Goal: Information Seeking & Learning: Learn about a topic

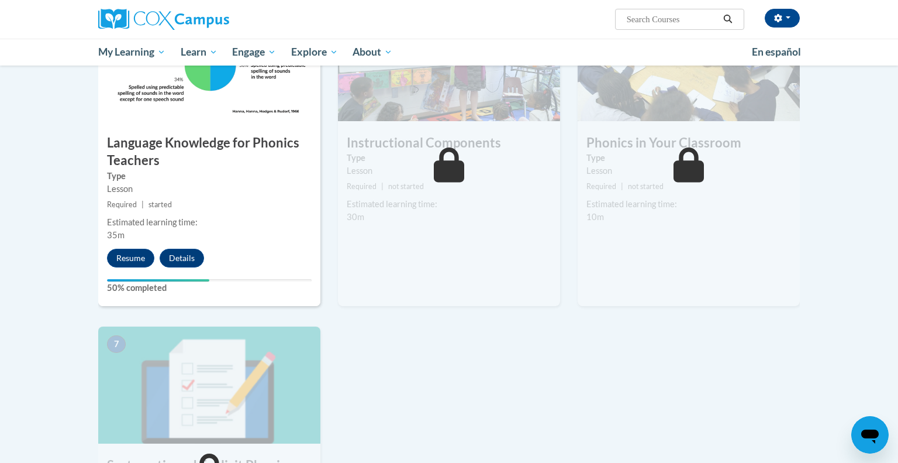
scroll to position [494, 0]
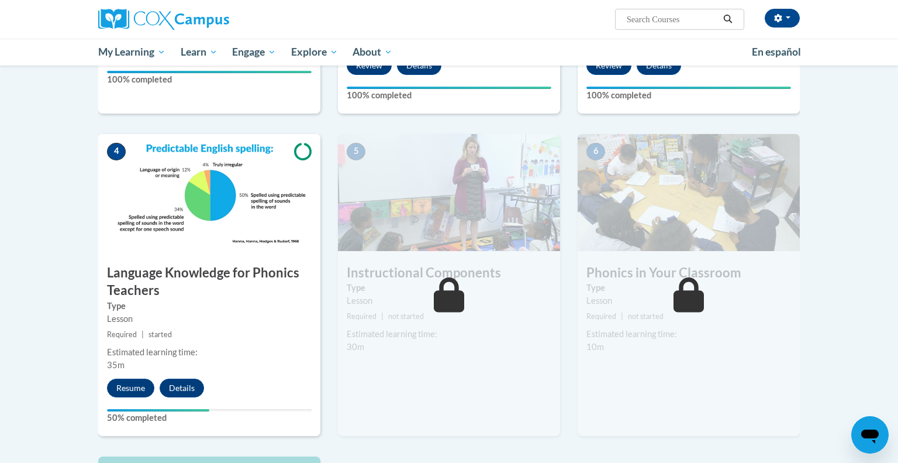
click at [209, 258] on div "4 Language Knowledge for Phonics Teachers Type Lesson Required | started Estima…" at bounding box center [209, 285] width 222 height 302
click at [137, 384] on button "Resume" at bounding box center [130, 387] width 47 height 19
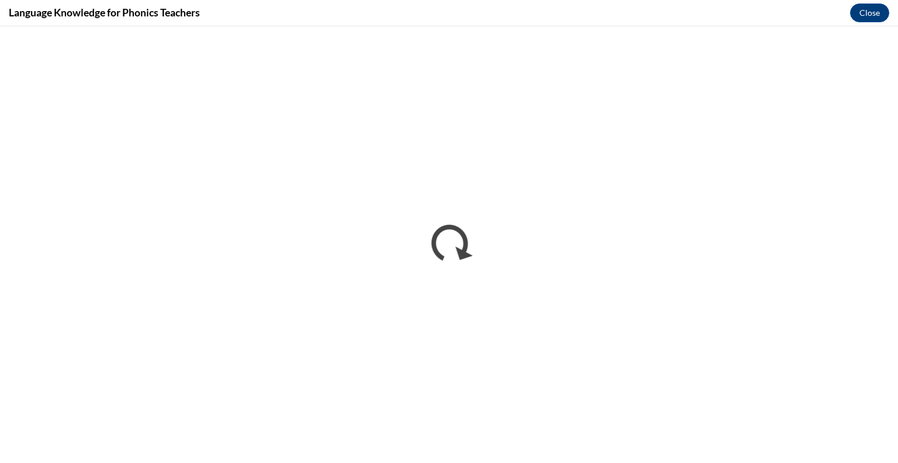
scroll to position [0, 0]
